Goal: Transaction & Acquisition: Purchase product/service

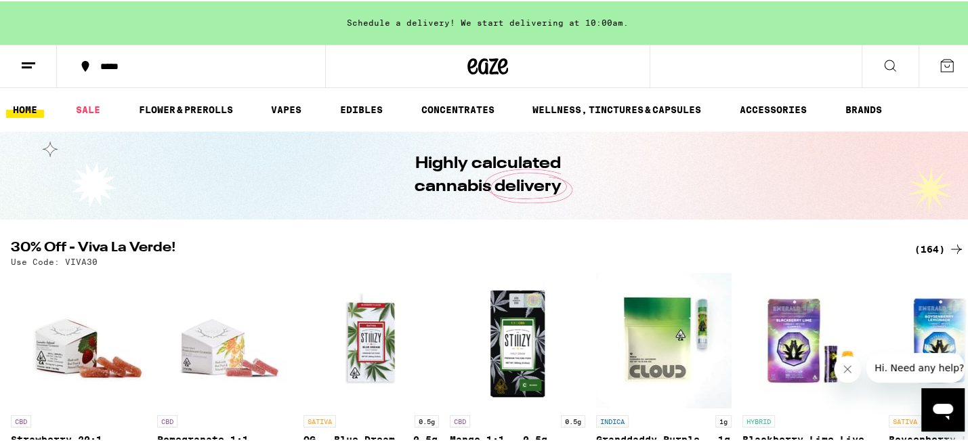
click at [950, 245] on icon at bounding box center [956, 248] width 16 height 16
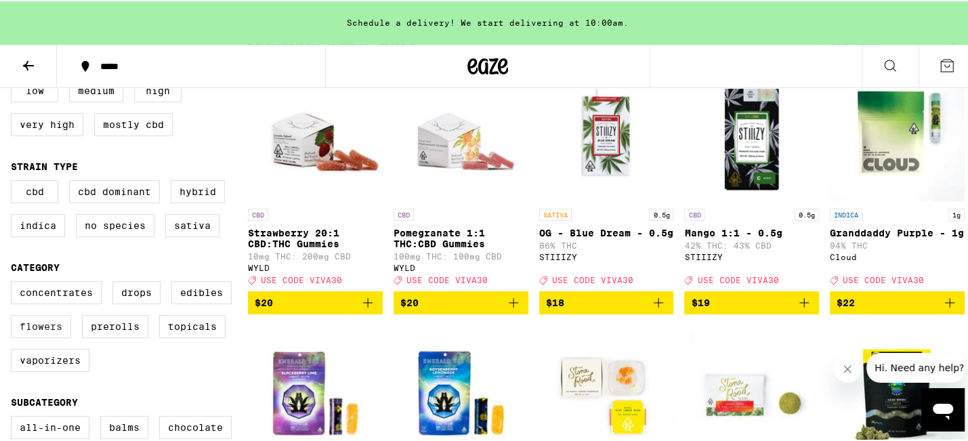
scroll to position [179, 0]
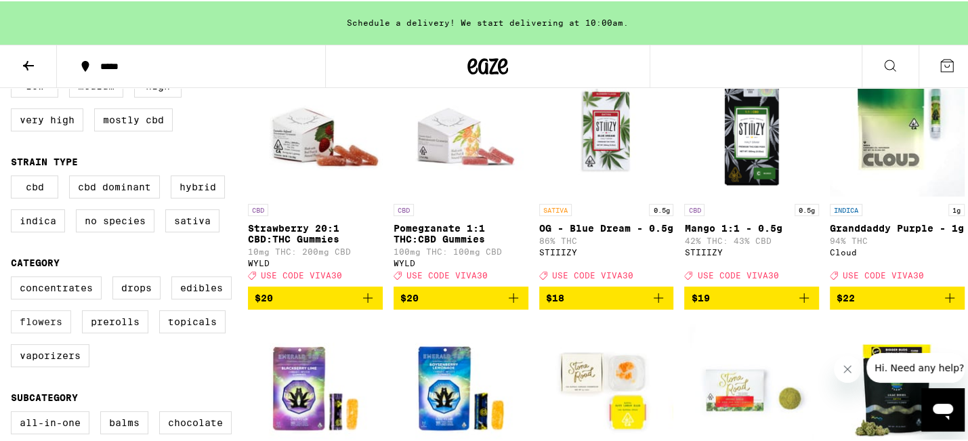
click at [46, 332] on label "Flowers" at bounding box center [41, 320] width 60 height 23
click at [14, 278] on input "Flowers" at bounding box center [14, 277] width 1 height 1
checkbox input "true"
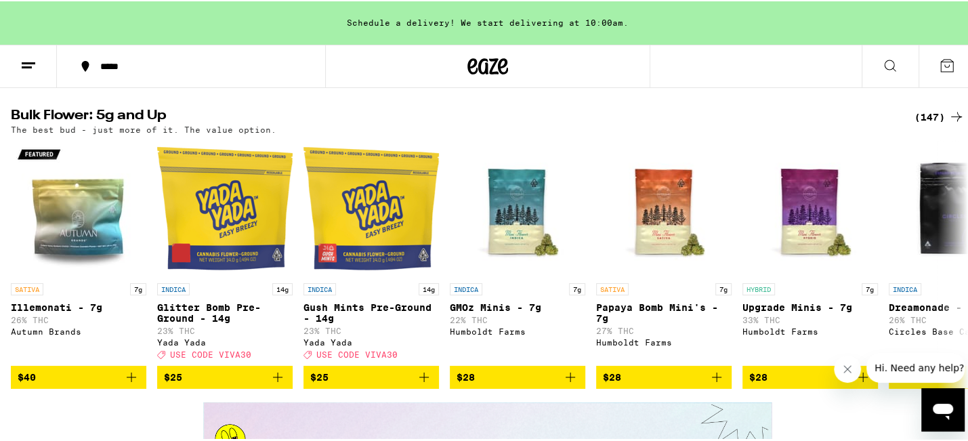
scroll to position [1676, 0]
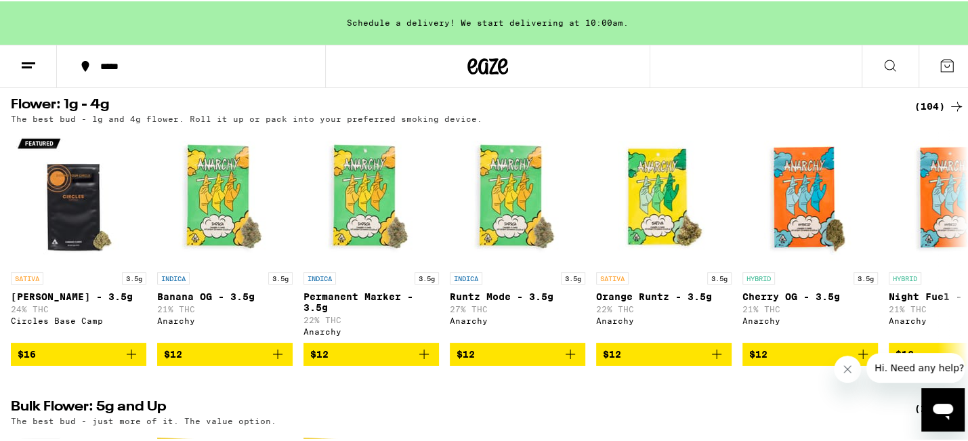
click at [952, 113] on icon at bounding box center [956, 105] width 16 height 16
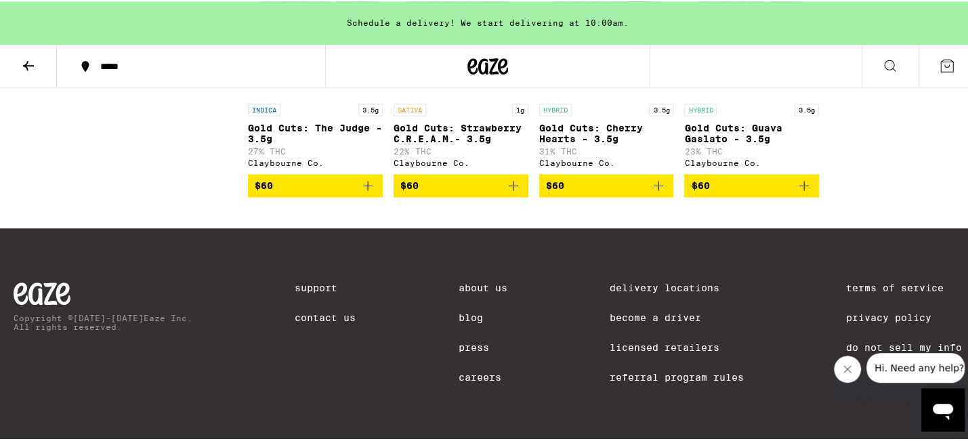
scroll to position [5422, 0]
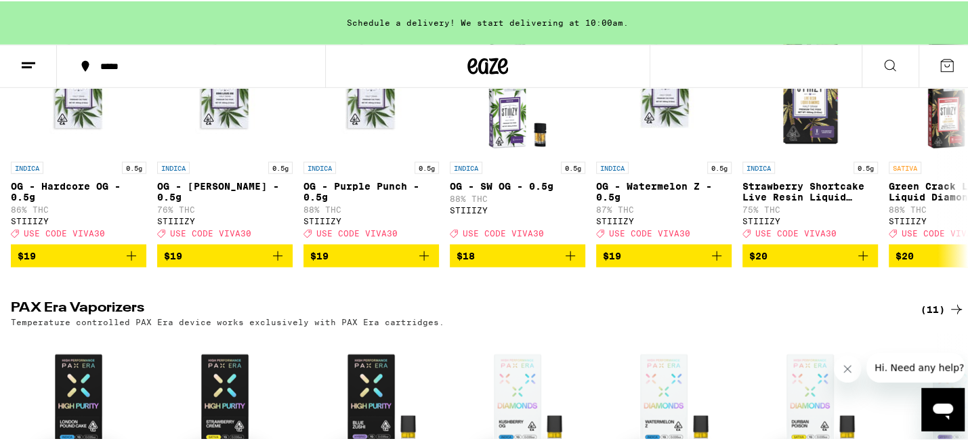
scroll to position [2995, 0]
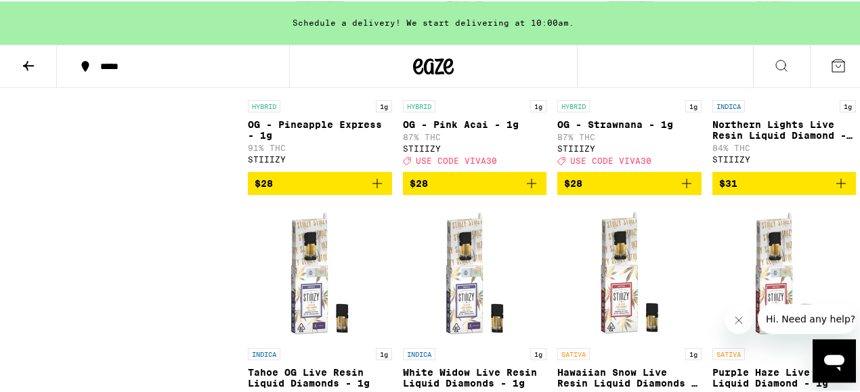
scroll to position [2328, 0]
